Goal: Task Accomplishment & Management: Use online tool/utility

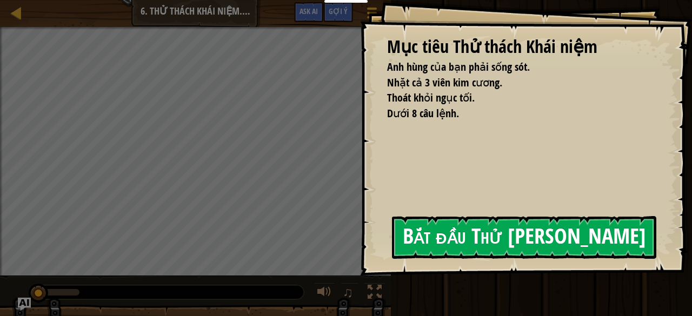
click at [434, 238] on button "Bắt đầu Thử [PERSON_NAME]" at bounding box center [524, 237] width 264 height 43
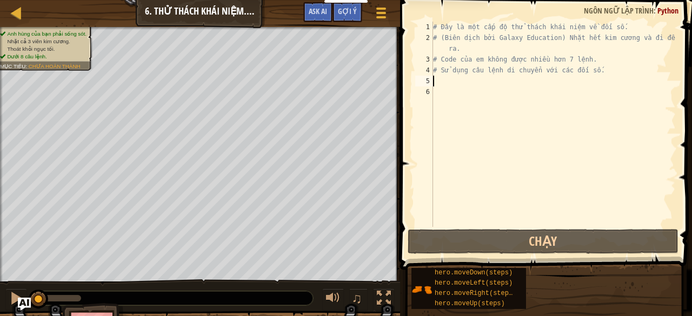
click at [452, 81] on div "# Đây là một cấp độ thử thách khái niệm về đối số. # (Biên dịch bởi Galaxy Educ…" at bounding box center [553, 135] width 245 height 227
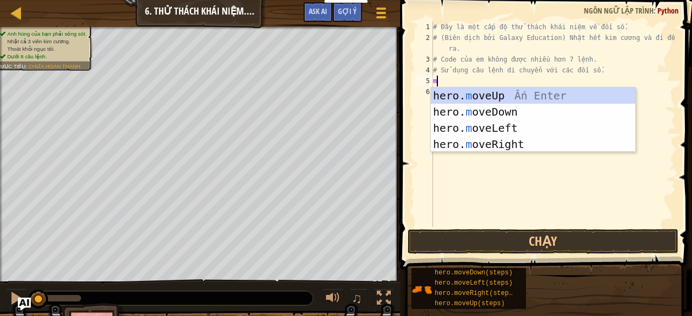
type textarea "mo"
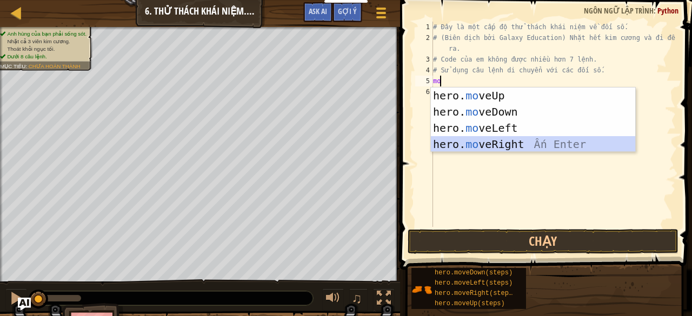
click at [476, 142] on div "hero. mo veUp Ấn Enter hero. mo veDown Ấn Enter hero. mo veLeft Ấn Enter hero. …" at bounding box center [533, 136] width 205 height 97
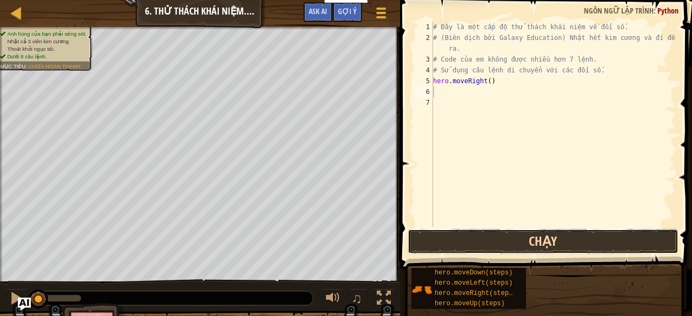
click at [426, 242] on button "Chạy" at bounding box center [542, 241] width 271 height 25
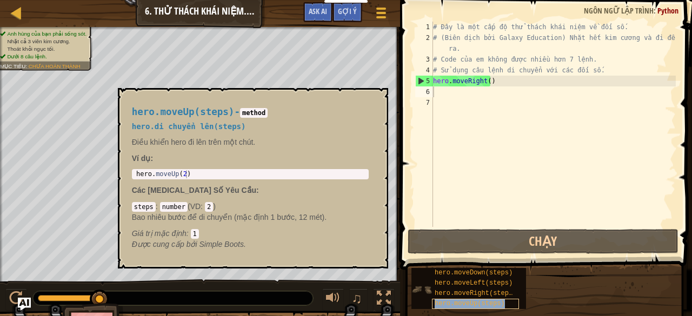
click at [500, 303] on div "hero.moveUp(steps)" at bounding box center [475, 304] width 87 height 10
click at [451, 92] on div "# Đây là một cấp độ thử thách khái niệm về đối số. # (Biên dịch bởi Galaxy Educ…" at bounding box center [553, 135] width 245 height 227
paste textarea "m"
drag, startPoint x: 458, startPoint y: 96, endPoint x: 598, endPoint y: 103, distance: 139.6
click at [459, 96] on div "# Đây là một cấp độ thử thách khái niệm về đối số. # (Biên dịch bởi Galaxy Educ…" at bounding box center [553, 135] width 245 height 227
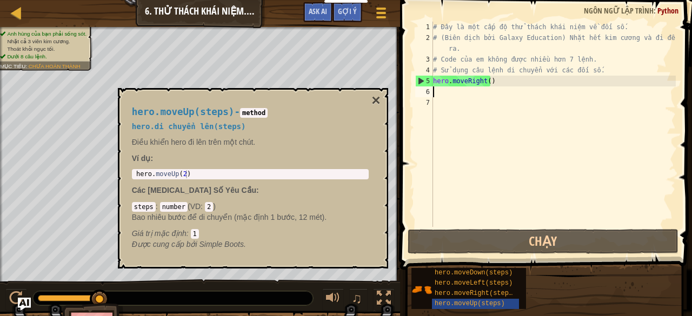
type textarea "m"
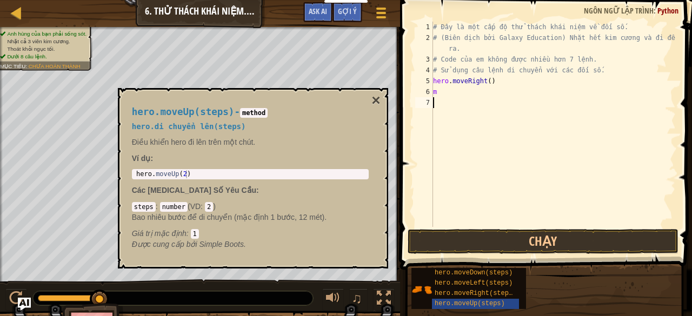
click at [595, 196] on div "# Đây là một cấp độ thử thách khái niệm về đối số. # (Biên dịch bởi Galaxy Educ…" at bounding box center [553, 135] width 245 height 227
click at [628, 166] on div "# Đây là một cấp độ thử thách khái niệm về đối số. # (Biên dịch bởi Galaxy Educ…" at bounding box center [553, 135] width 245 height 227
click at [531, 294] on div "hero.moveDown(steps) hero.moveLeft(steps) hero.moveRight(steps) hero.moveUp(ste…" at bounding box center [547, 288] width 273 height 42
click at [531, 278] on div "hero.moveDown(steps) hero.moveLeft(steps) hero.moveRight(steps) hero.moveUp(ste…" at bounding box center [547, 288] width 273 height 42
click at [551, 288] on div "hero.moveDown(steps) hero.moveLeft(steps) hero.moveRight(steps) hero.moveUp(ste…" at bounding box center [547, 288] width 273 height 42
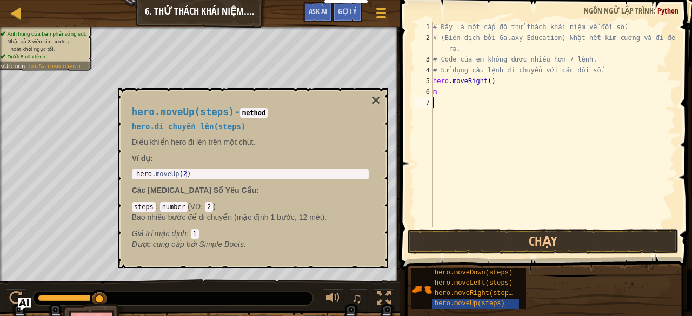
click at [451, 86] on div "# Đây là một cấp độ thử thách khái niệm về đối số. # (Biên dịch bởi Galaxy Educ…" at bounding box center [553, 135] width 245 height 227
click at [451, 96] on div "# Đây là một cấp độ thử thách khái niệm về đối số. # (Biên dịch bởi Galaxy Educ…" at bounding box center [553, 135] width 245 height 227
type textarea "m"
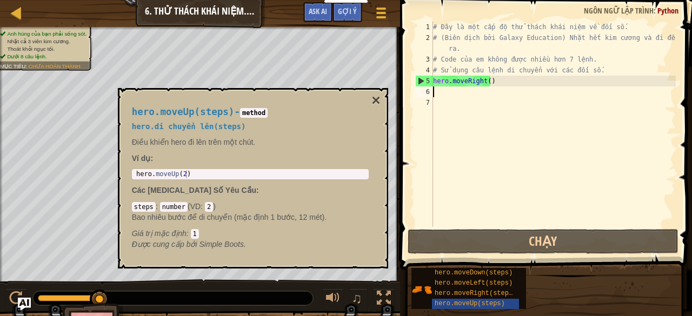
type textarea "m"
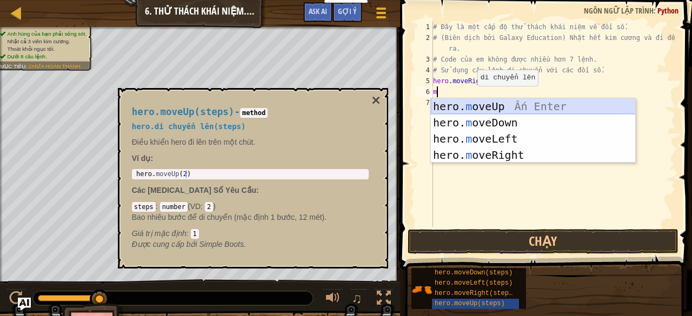
click at [531, 105] on div "hero. m oveUp Ấn Enter hero. m oveDown Ấn Enter hero. m oveLeft Ấn Enter hero. …" at bounding box center [533, 146] width 205 height 97
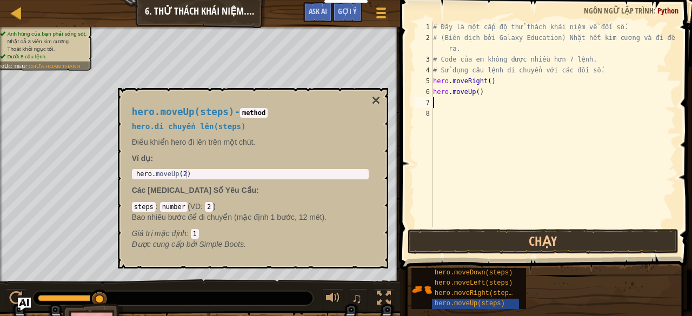
click at [501, 91] on div "# Đây là một cấp độ thử thách khái niệm về đối số. # (Biên dịch bởi Galaxy Educ…" at bounding box center [553, 135] width 245 height 227
type textarea "hero.moveUp(3)"
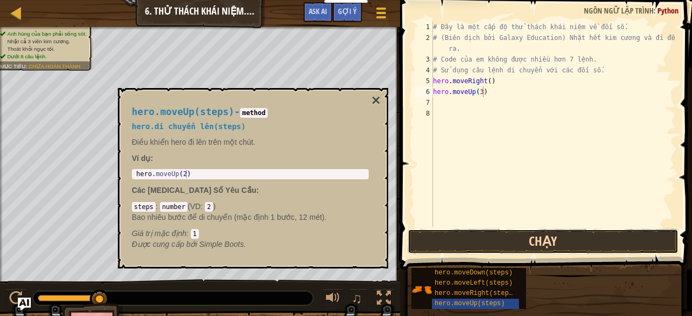
click at [551, 246] on button "Chạy" at bounding box center [542, 241] width 271 height 25
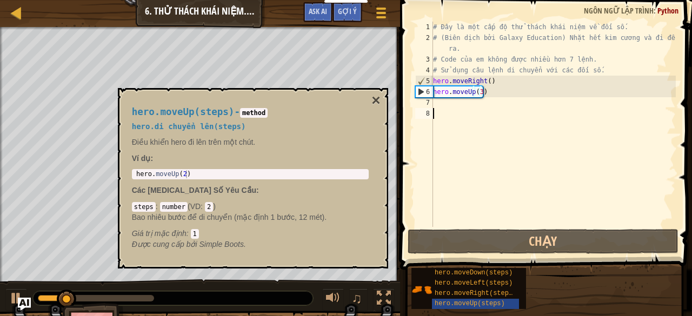
click at [560, 156] on div "# Đây là một cấp độ thử thách khái niệm về đối số. # (Biên dịch bởi Galaxy Educ…" at bounding box center [553, 135] width 245 height 227
click at [378, 100] on button "×" at bounding box center [375, 100] width 9 height 15
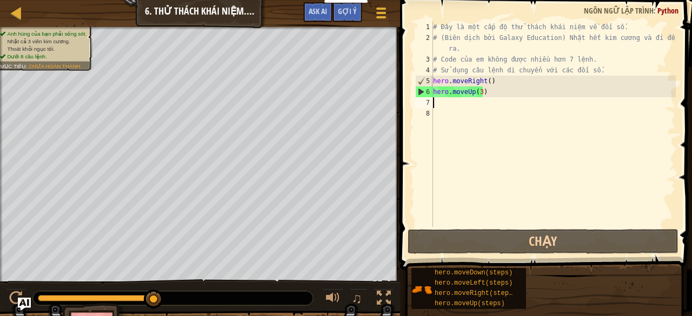
click at [454, 104] on div "# Đây là một cấp độ thử thách khái niệm về đối số. # (Biên dịch bởi Galaxy Educ…" at bounding box center [553, 135] width 245 height 227
type textarea "m"
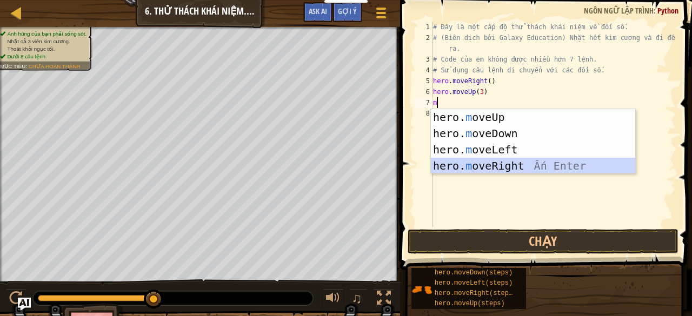
click at [497, 166] on div "hero. m oveUp Ấn Enter hero. m oveDown Ấn Enter hero. m oveLeft Ấn Enter hero. …" at bounding box center [533, 157] width 205 height 97
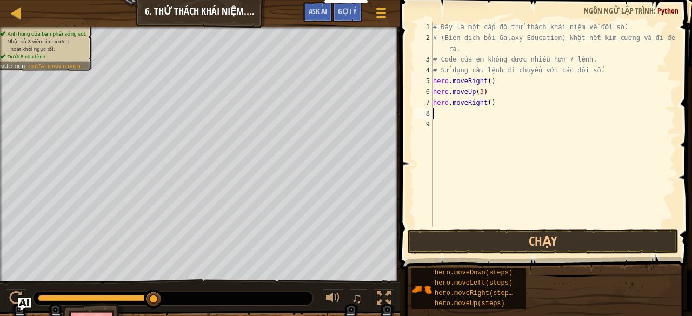
click at [507, 100] on div "# Đây là một cấp độ thử thách khái niệm về đối số. # (Biên dịch bởi Galaxy Educ…" at bounding box center [553, 135] width 245 height 227
type textarea "hero.moveRight(2)"
click at [441, 111] on div "# Đây là một cấp độ thử thách khái niệm về đối số. # (Biên dịch bởi Galaxy Educ…" at bounding box center [553, 135] width 245 height 227
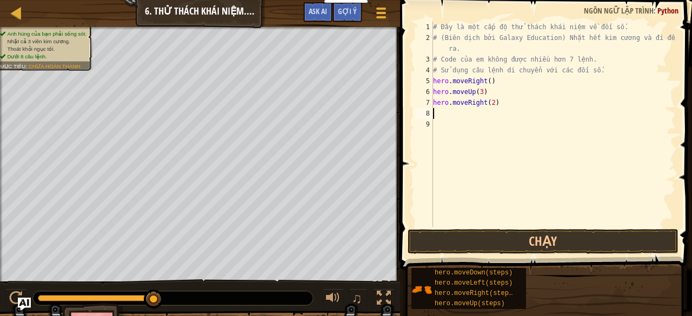
type textarea "m"
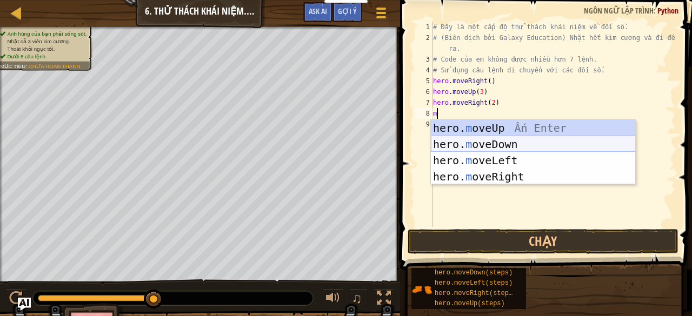
click at [475, 138] on div "hero. m oveUp Ấn Enter hero. m oveDown Ấn Enter hero. m oveLeft Ấn Enter hero. …" at bounding box center [533, 168] width 205 height 97
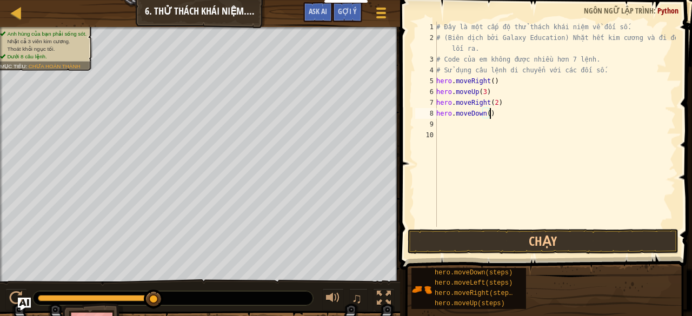
click at [504, 111] on div "# Đây là một cấp độ thử thách khái niệm về đối số. # (Biên dịch bởi Galaxy Educ…" at bounding box center [555, 135] width 242 height 227
type textarea "hero.moveDown(3)"
click at [456, 125] on div "# Đây là một cấp độ thử thách khái niệm về đối số. # (Biên dịch bởi Galaxy Educ…" at bounding box center [555, 135] width 242 height 227
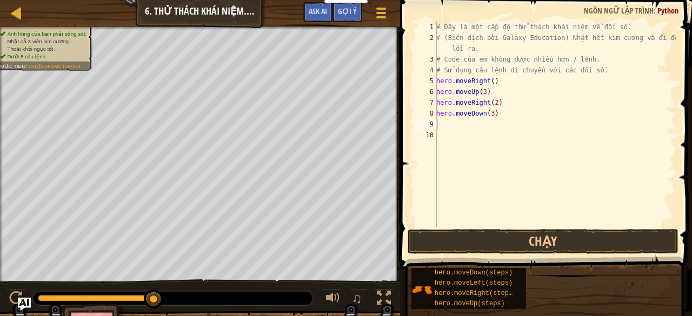
scroll to position [5, 0]
type textarea "m"
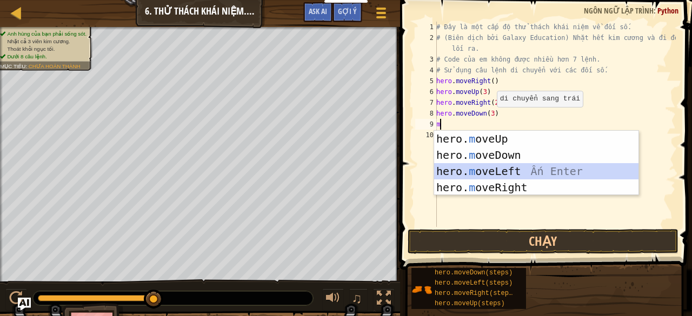
click at [487, 169] on div "hero. m oveUp Ấn Enter hero. m oveDown Ấn Enter hero. m oveLeft Ấn Enter hero. …" at bounding box center [536, 179] width 205 height 97
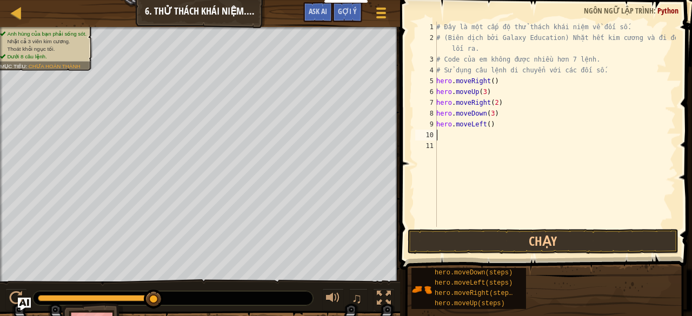
type textarea "m"
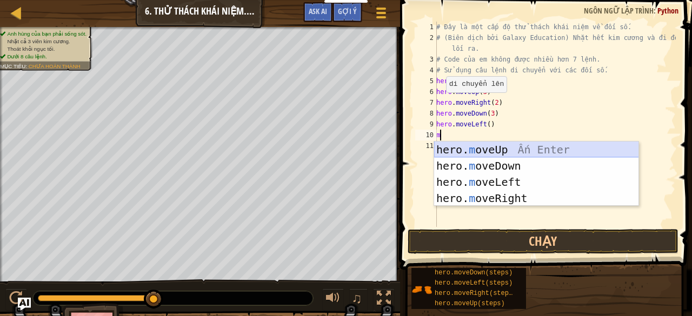
click at [506, 147] on div "hero. m oveUp Ấn Enter hero. m oveDown Ấn Enter hero. m oveLeft Ấn Enter hero. …" at bounding box center [536, 190] width 205 height 97
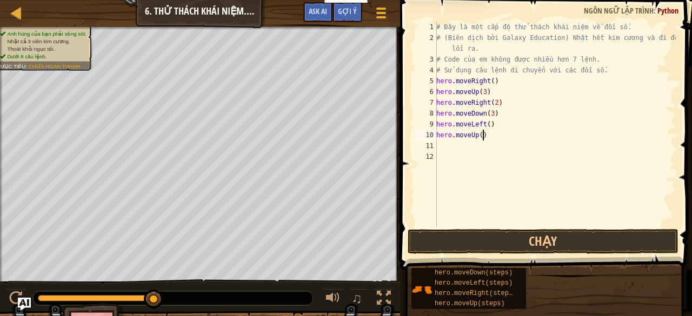
click at [493, 140] on div "# Đây là một cấp độ thử thách khái niệm về đối số. # (Biên dịch bởi Galaxy Educ…" at bounding box center [555, 135] width 242 height 227
type textarea "hero.moveUp(2)"
click at [446, 147] on div "# Đây là một cấp độ thử thách khái niệm về đối số. # (Biên dịch bởi Galaxy Educ…" at bounding box center [555, 135] width 242 height 227
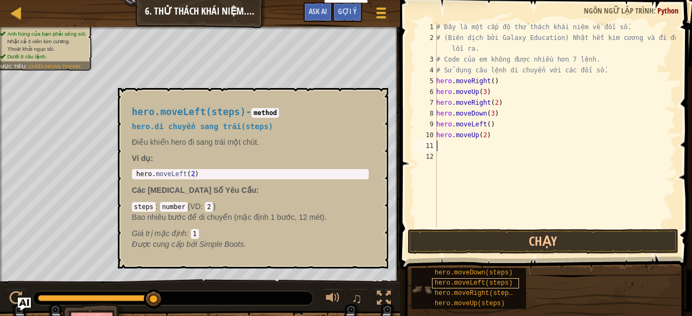
type textarea "m"
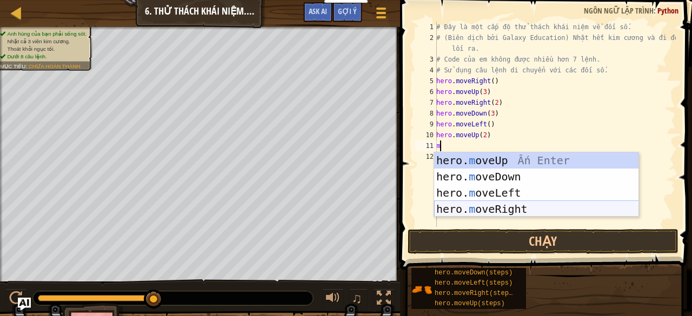
click at [495, 207] on div "hero. m oveUp Ấn Enter hero. m oveDown Ấn Enter hero. m oveLeft Ấn Enter hero. …" at bounding box center [536, 200] width 205 height 97
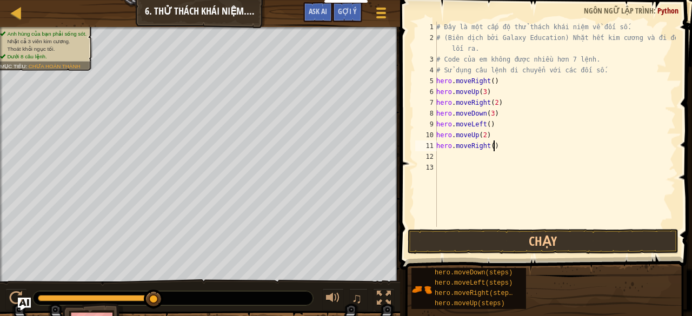
click at [510, 144] on div "# Đây là một cấp độ thử thách khái niệm về đối số. # (Biên dịch bởi Galaxy Educ…" at bounding box center [555, 135] width 242 height 227
type textarea "hero.moveRight(3)"
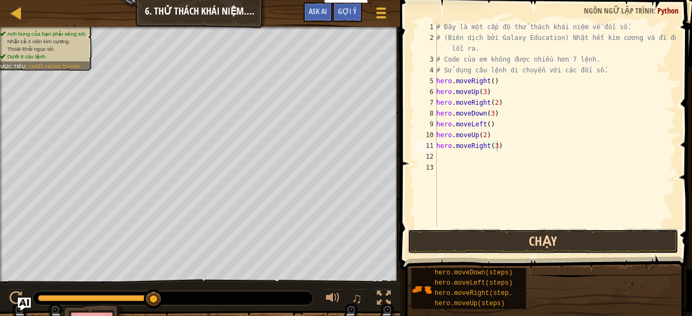
click at [502, 243] on button "Chạy" at bounding box center [542, 241] width 271 height 25
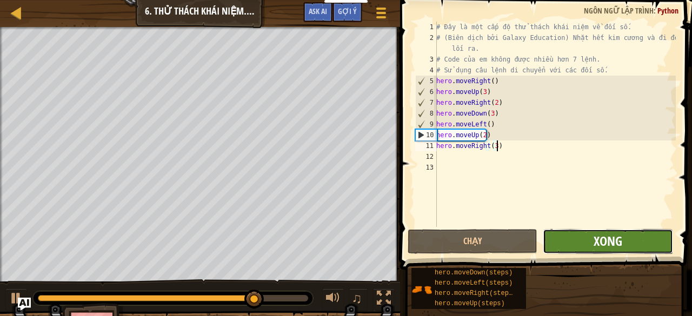
click at [621, 234] on button "Xong" at bounding box center [607, 241] width 130 height 25
